Goal: Task Accomplishment & Management: Complete application form

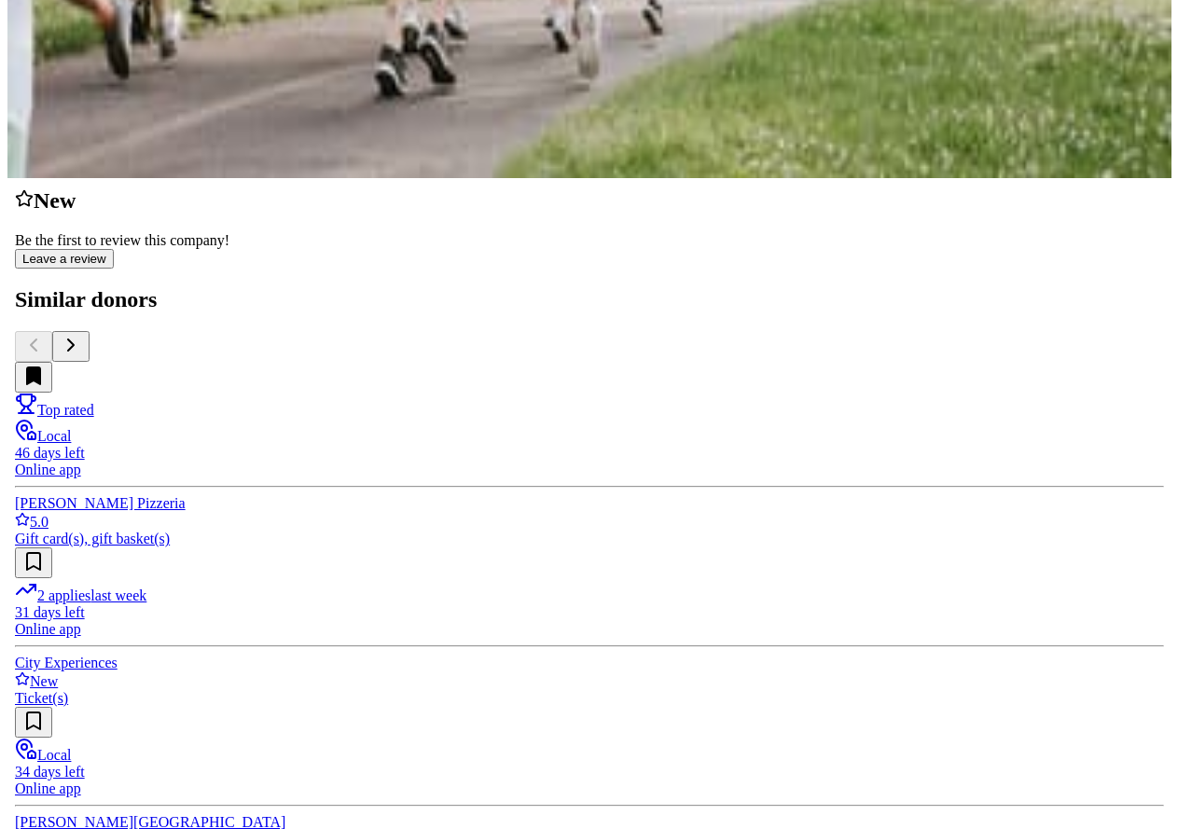
scroll to position [653, 0]
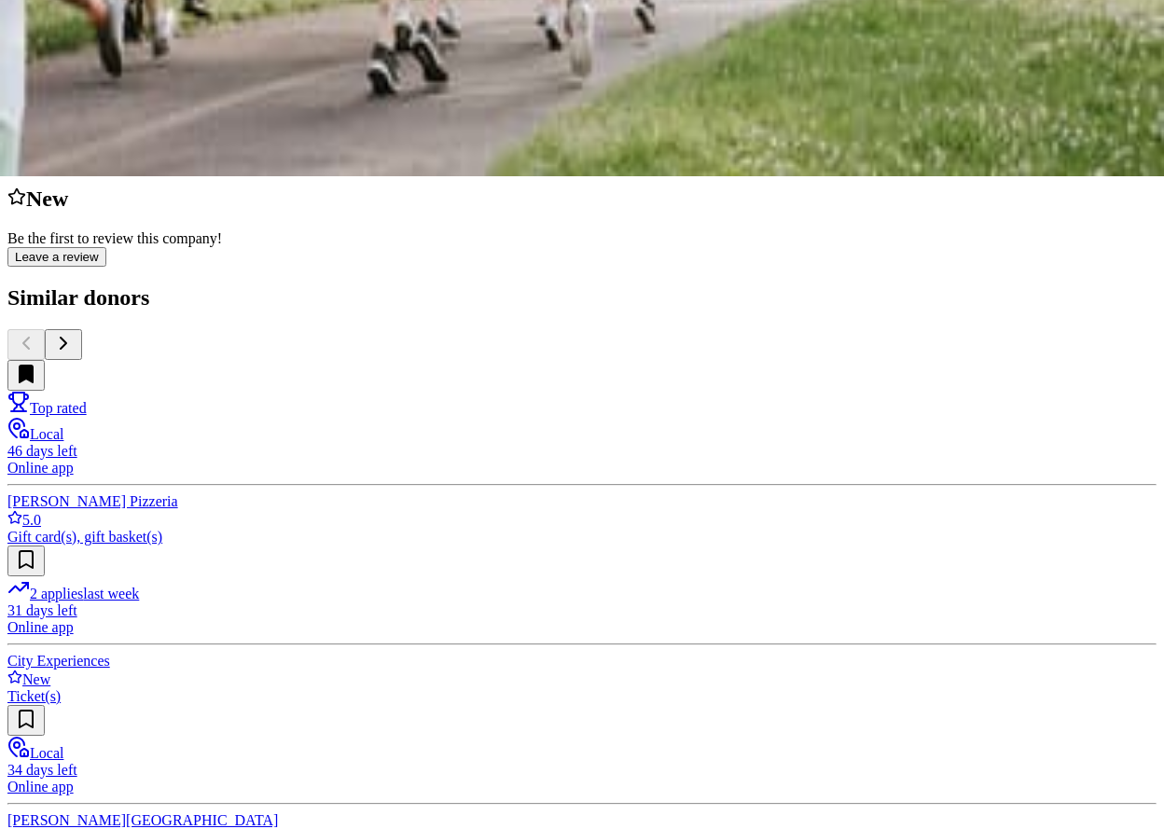
click at [53, 121] on button "Apply" at bounding box center [30, 112] width 46 height 20
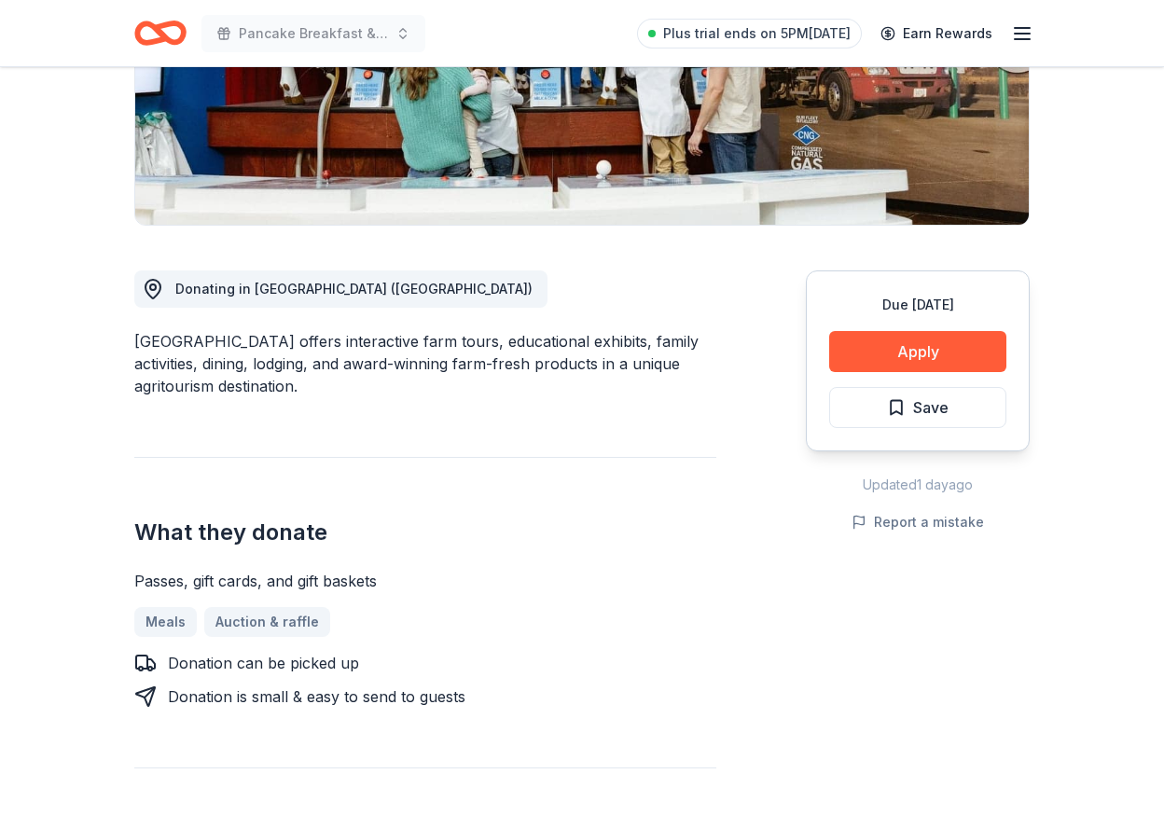
scroll to position [373, 0]
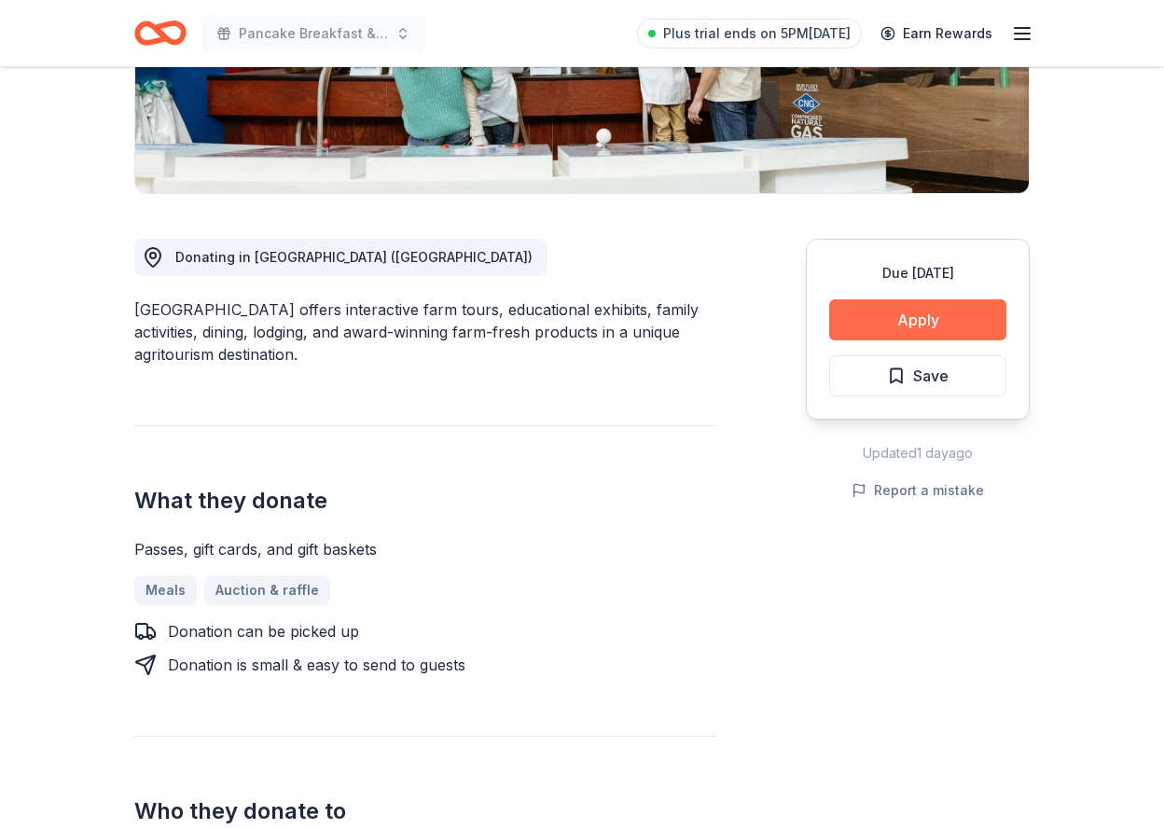
click at [875, 325] on button "Apply" at bounding box center [917, 319] width 177 height 41
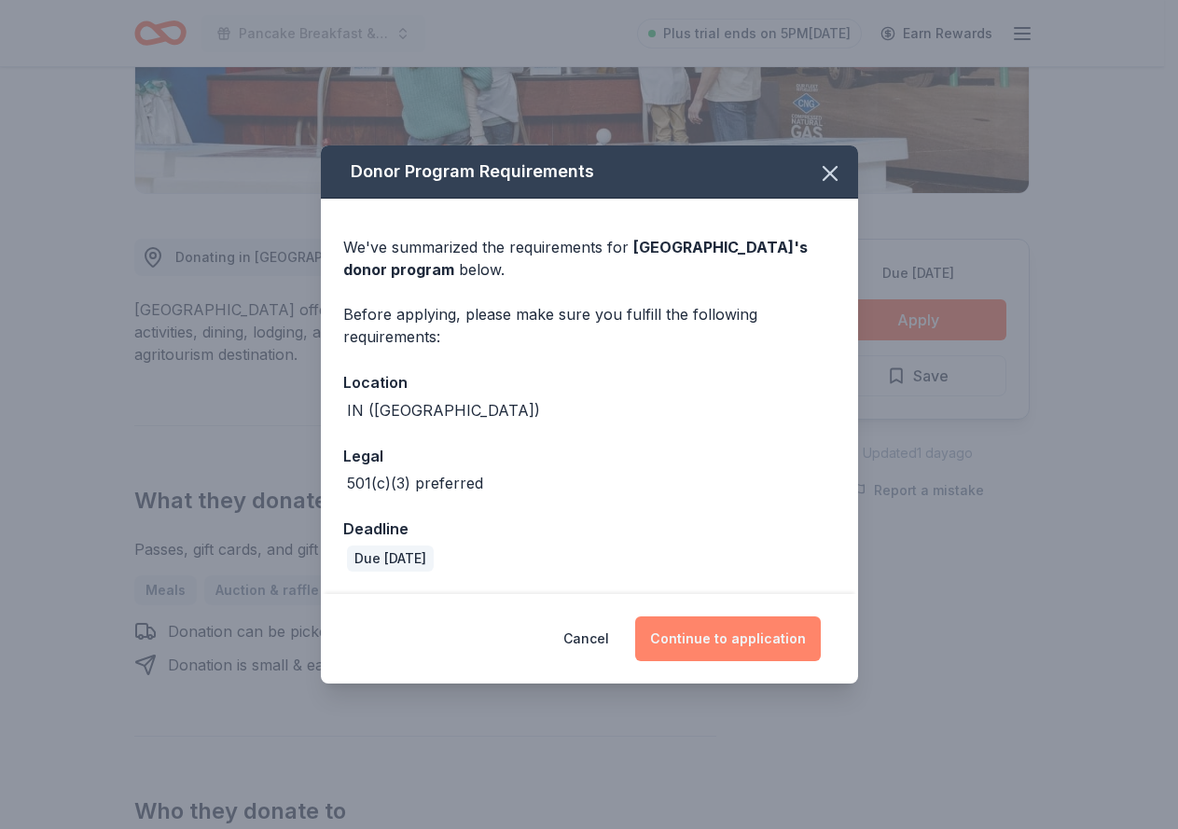
click at [695, 633] on button "Continue to application" at bounding box center [728, 638] width 186 height 45
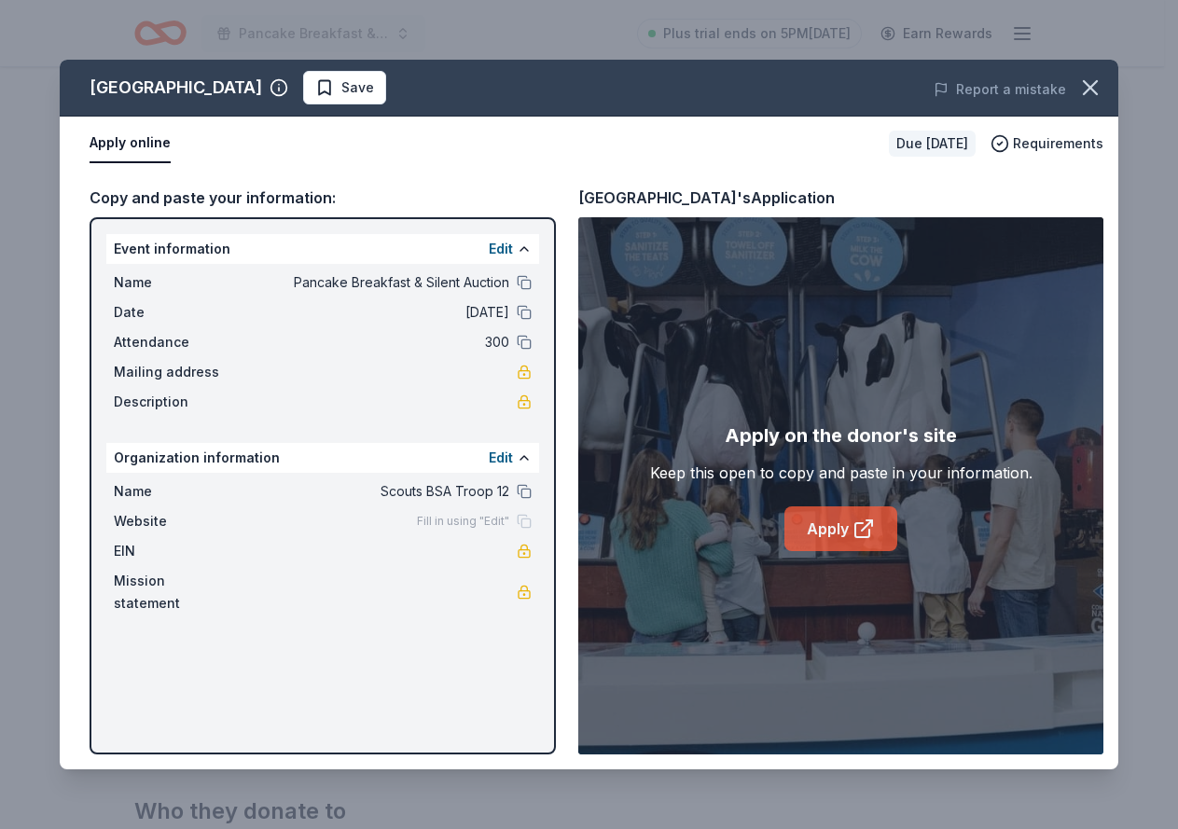
click at [831, 531] on link "Apply" at bounding box center [840, 528] width 113 height 45
click at [1090, 95] on icon "button" at bounding box center [1090, 88] width 26 height 26
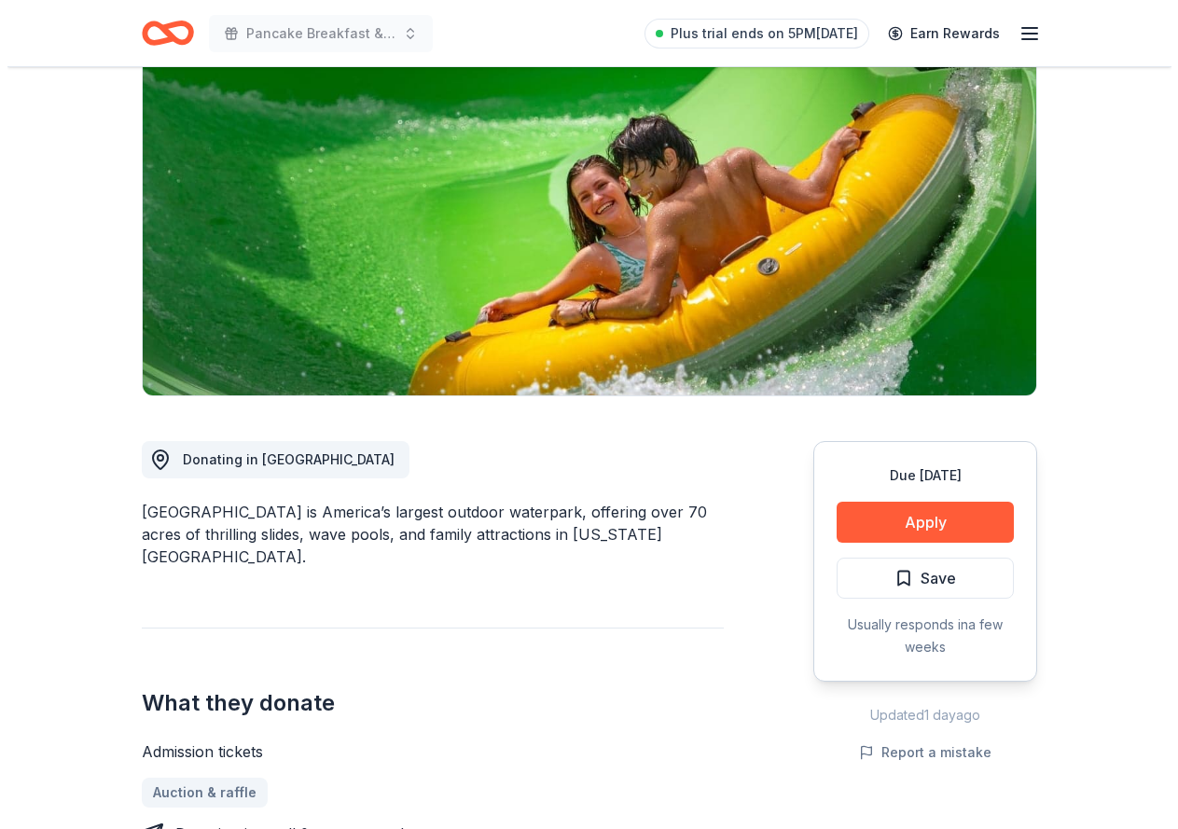
scroll to position [187, 0]
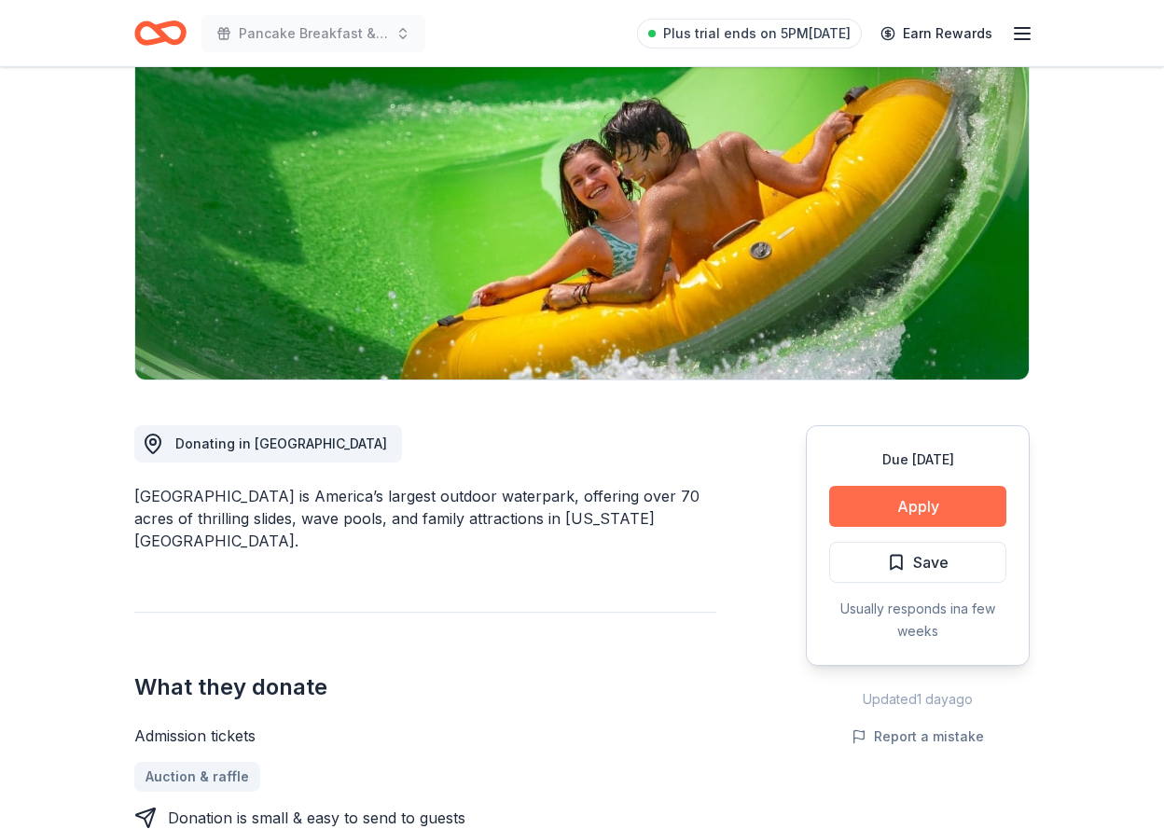
click at [896, 511] on button "Apply" at bounding box center [917, 506] width 177 height 41
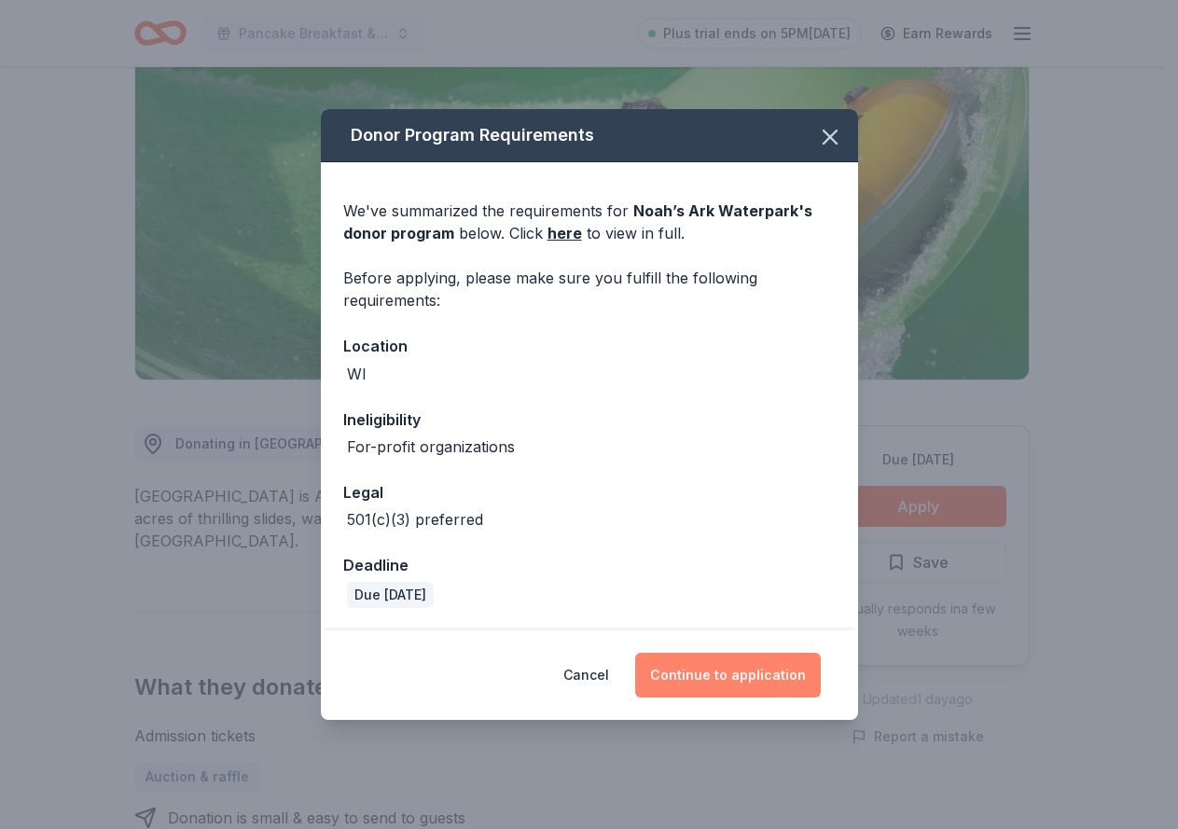
click at [734, 672] on button "Continue to application" at bounding box center [728, 675] width 186 height 45
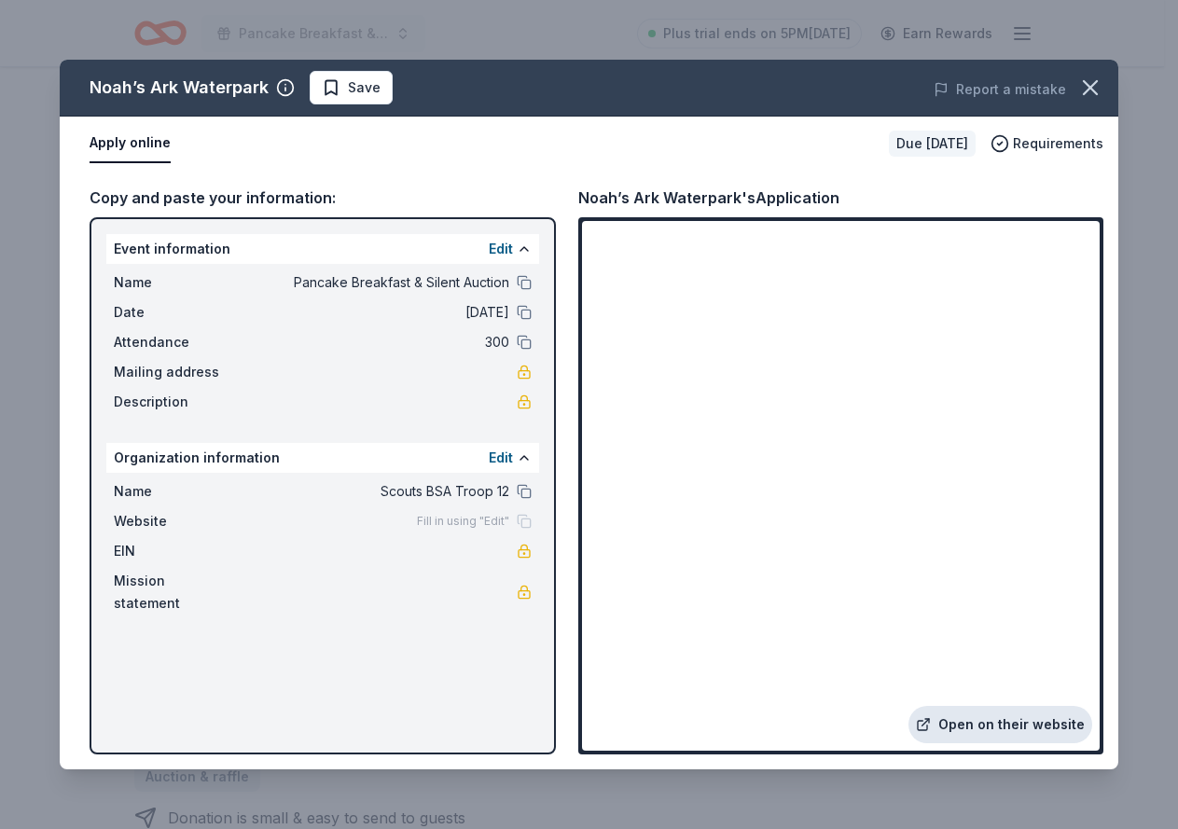
click at [1012, 732] on link "Open on their website" at bounding box center [1000, 724] width 184 height 37
